Goal: Browse casually

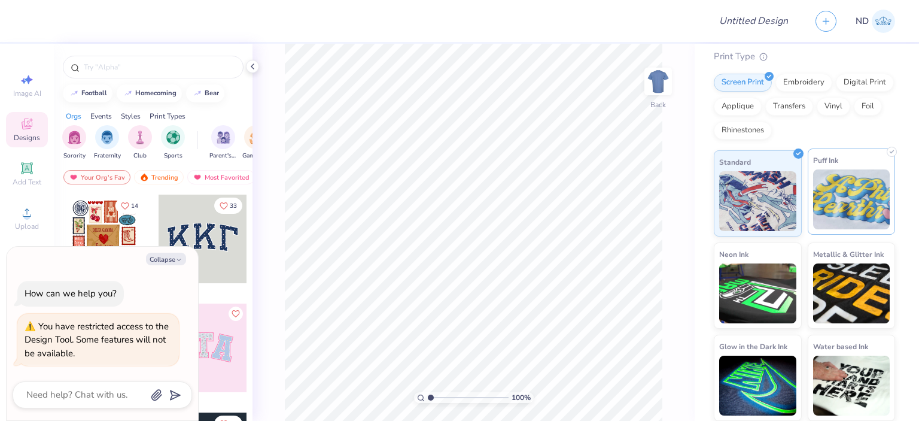
scroll to position [10, 0]
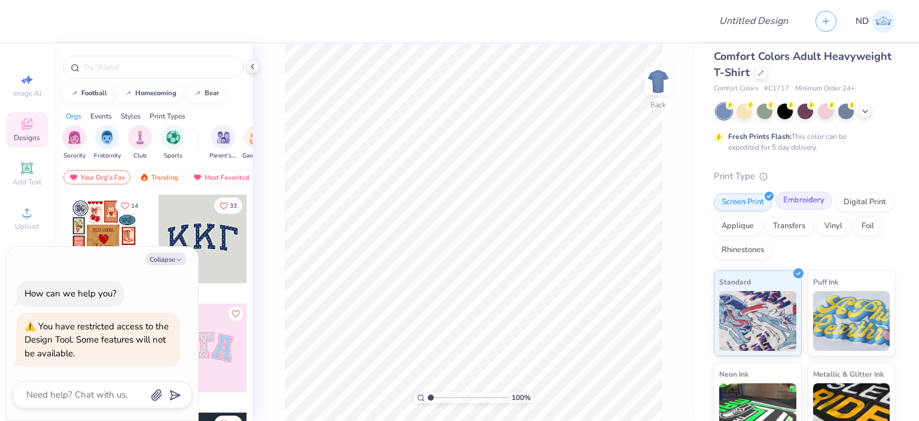
click at [814, 202] on div "Embroidery" at bounding box center [803, 200] width 57 height 18
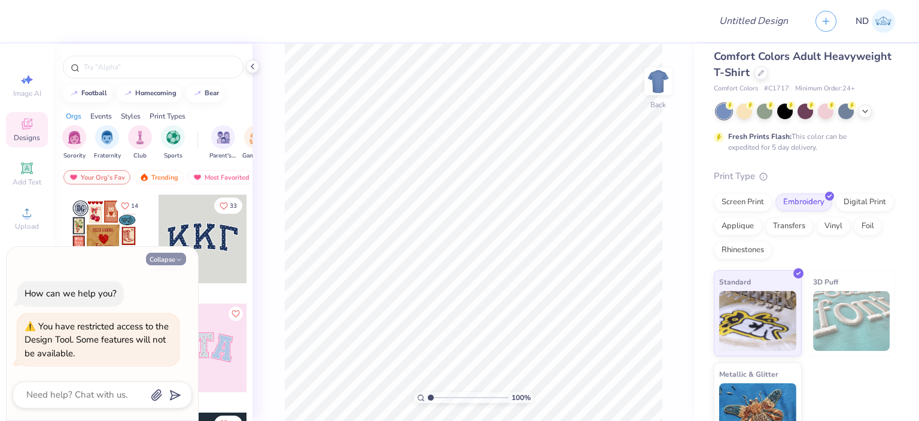
click at [160, 260] on button "Collapse" at bounding box center [166, 258] width 40 height 13
type textarea "x"
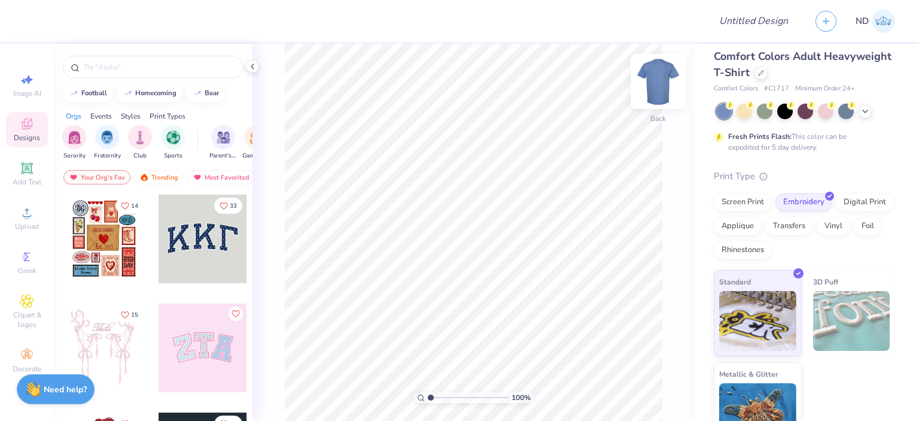
click at [667, 79] on img at bounding box center [658, 81] width 48 height 48
click at [665, 78] on img at bounding box center [658, 81] width 48 height 48
